Goal: Task Accomplishment & Management: Complete application form

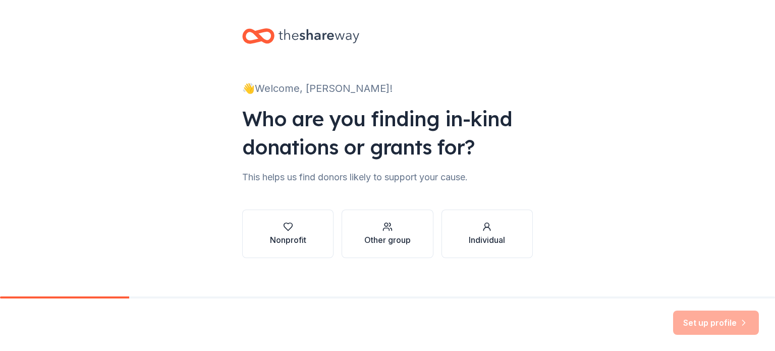
click at [292, 234] on div "Nonprofit" at bounding box center [288, 240] width 36 height 12
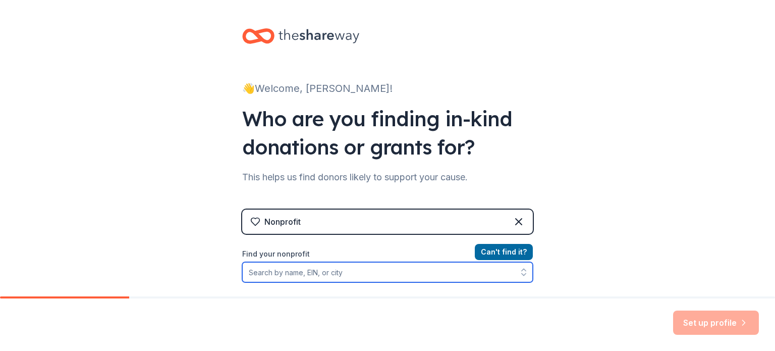
click at [366, 276] on input "Find your nonprofit" at bounding box center [387, 272] width 291 height 20
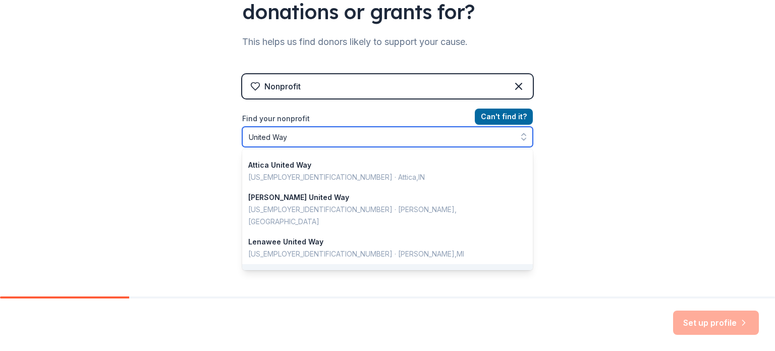
scroll to position [714, 0]
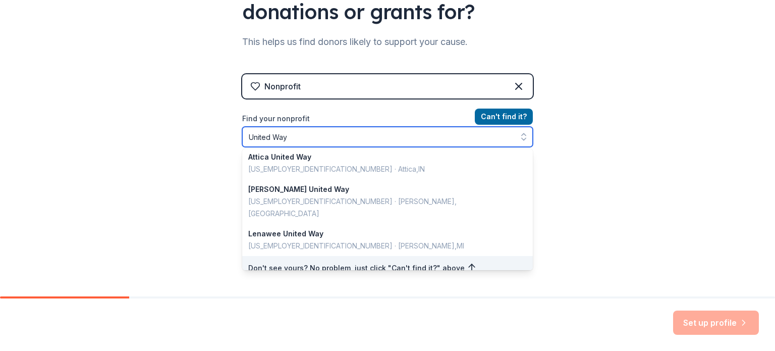
click at [383, 134] on input "United Way" at bounding box center [387, 137] width 291 height 20
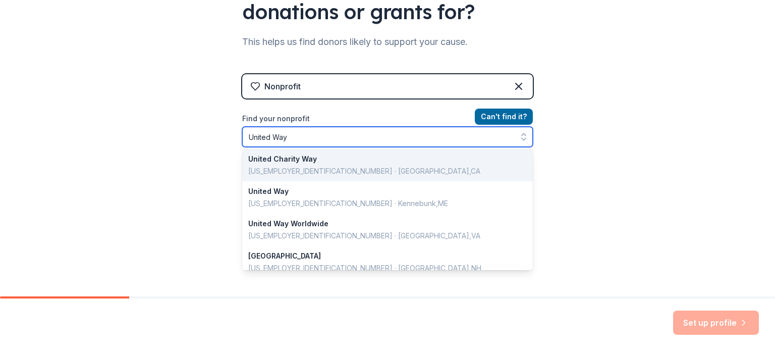
scroll to position [0, 0]
type input "United Way Vi"
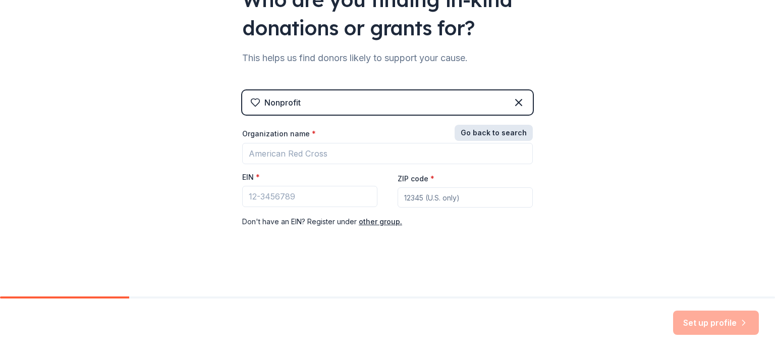
click at [505, 117] on div "Nonprofit Go back to search Organization name * EIN * ZIP code * Don ' t have a…" at bounding box center [387, 168] width 291 height 157
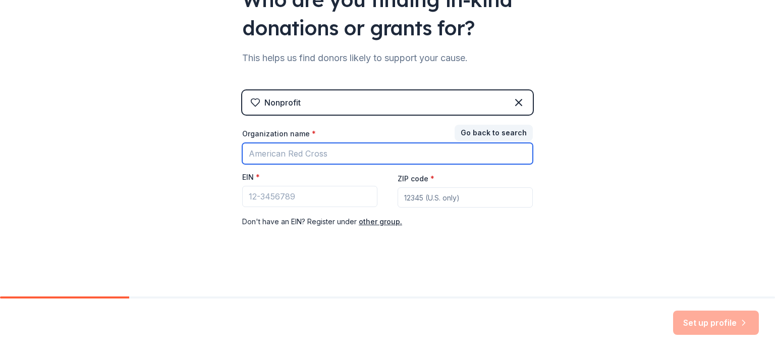
click at [301, 160] on input "Organization name *" at bounding box center [387, 153] width 291 height 21
type input "United Way Ready Regions [GEOGRAPHIC_DATA]"
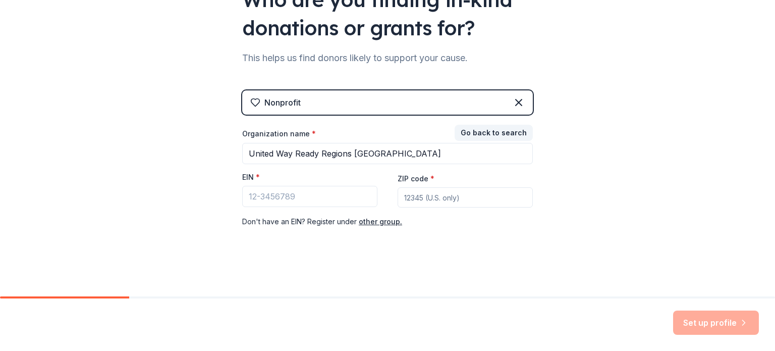
click at [451, 199] on input "ZIP code *" at bounding box center [464, 197] width 135 height 20
type input "24018"
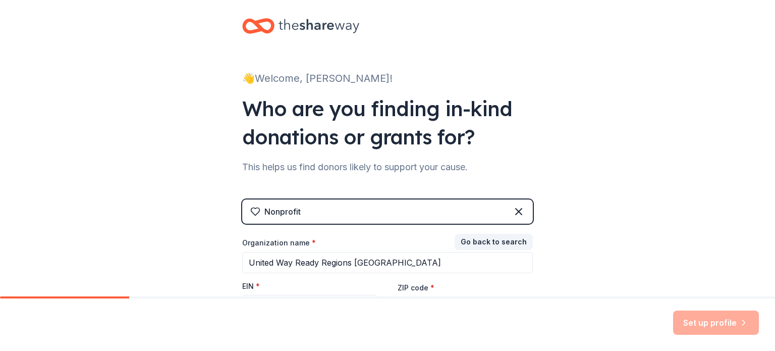
scroll to position [0, 0]
